Goal: Task Accomplishment & Management: Use online tool/utility

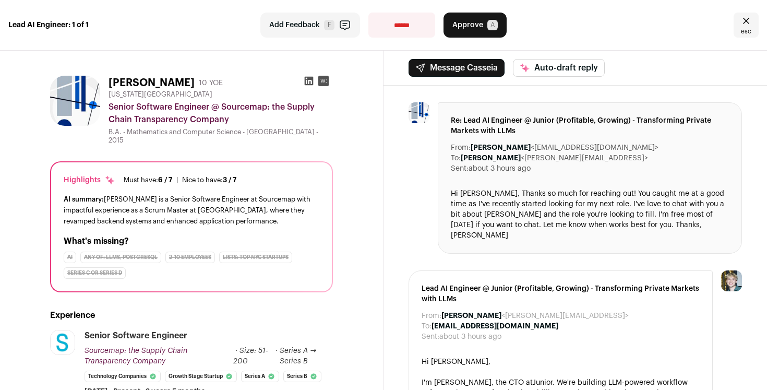
click at [309, 78] on icon at bounding box center [309, 81] width 9 height 9
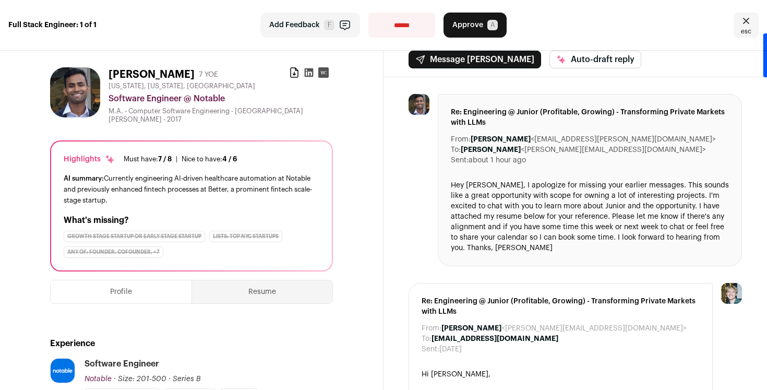
scroll to position [9, 0]
click at [313, 67] on icon at bounding box center [309, 72] width 10 height 10
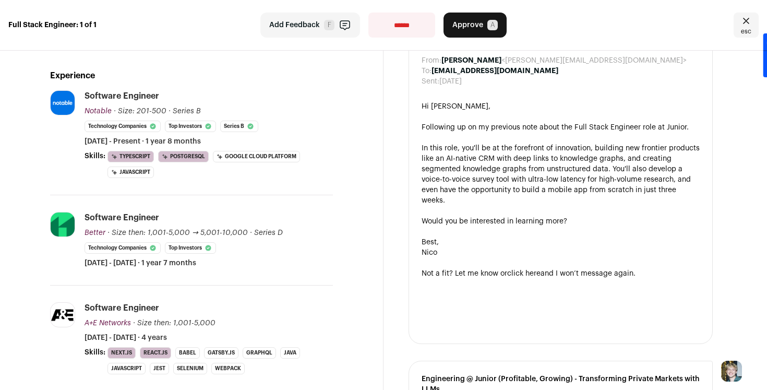
scroll to position [0, 0]
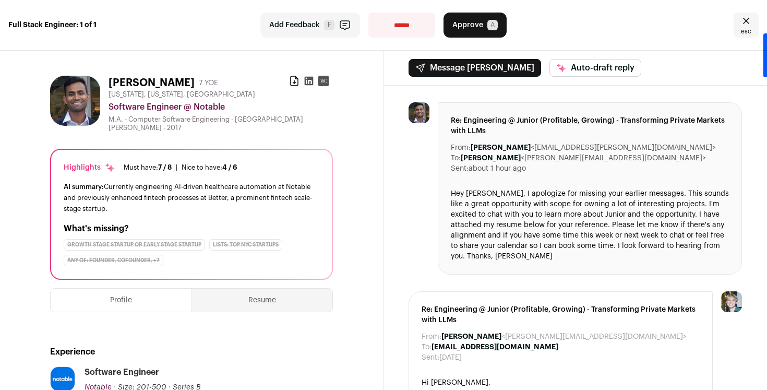
click at [483, 14] on button "Approve A" at bounding box center [475, 25] width 63 height 25
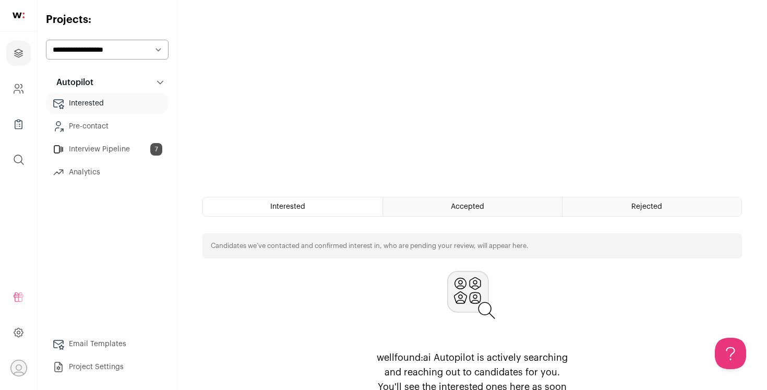
scroll to position [211, 0]
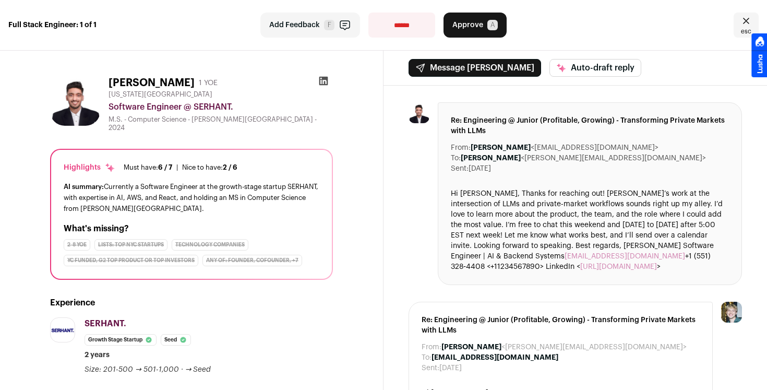
click at [322, 81] on icon at bounding box center [323, 81] width 9 height 9
